Goal: Task Accomplishment & Management: Use online tool/utility

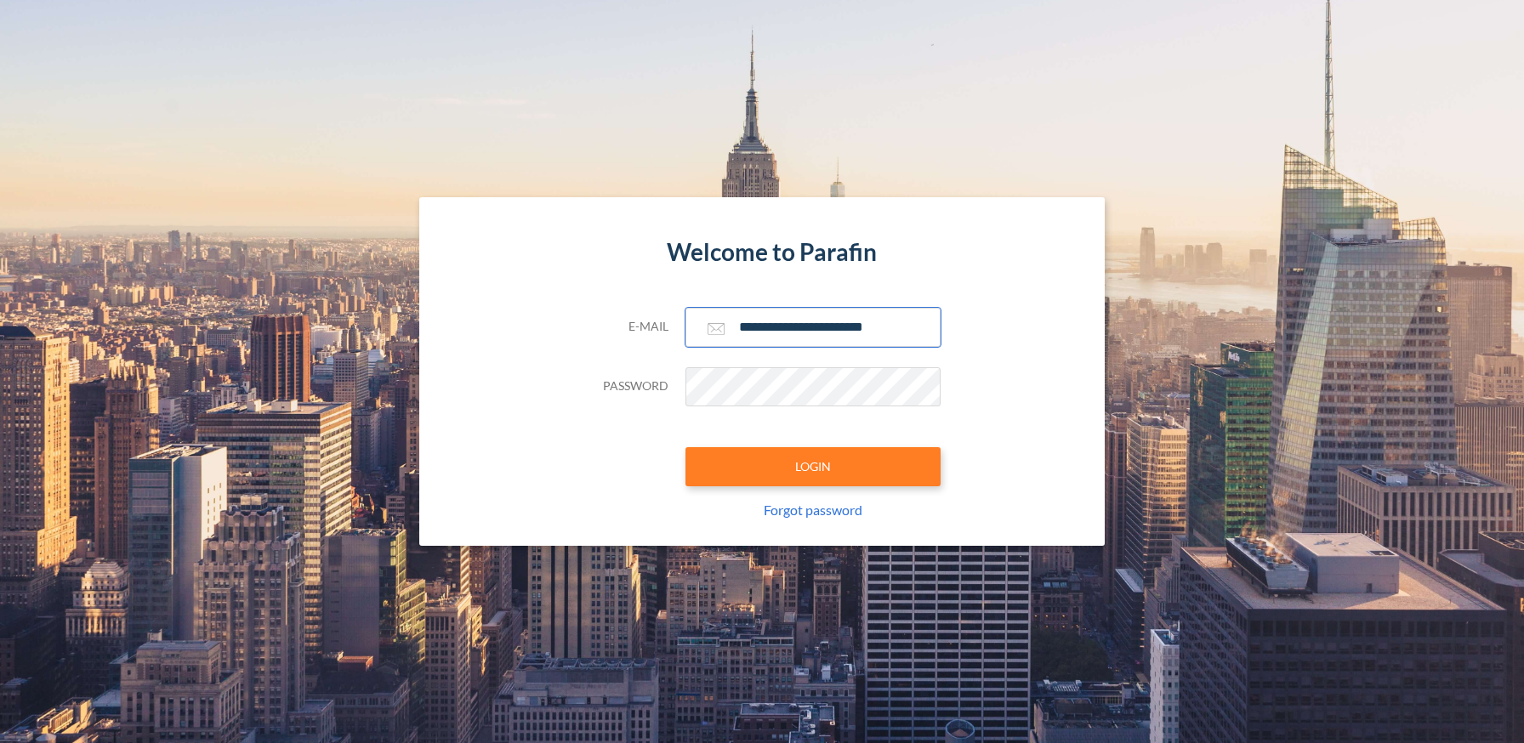
type input "**********"
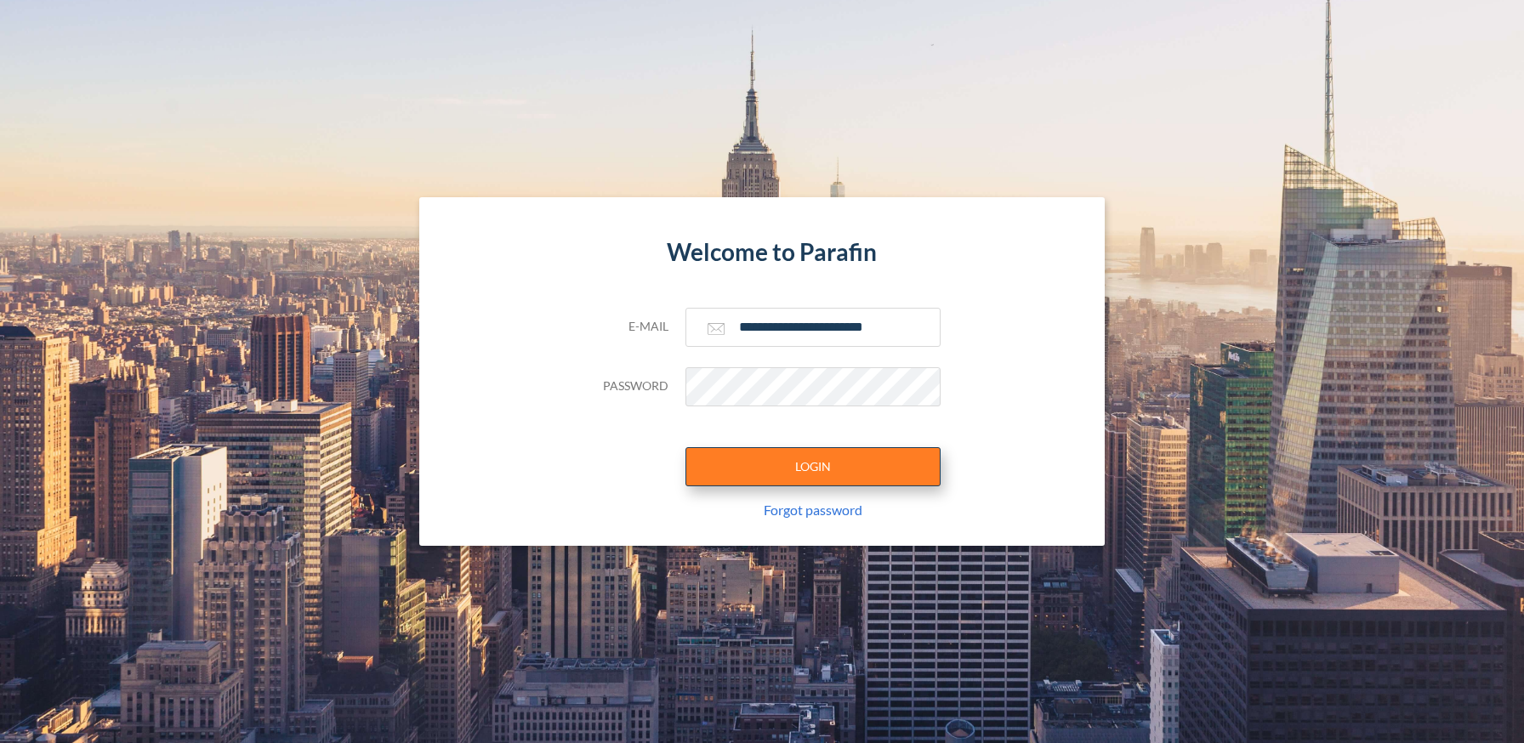
click at [812, 466] on button "LOGIN" at bounding box center [812, 466] width 255 height 39
